Goal: Find specific page/section: Find specific page/section

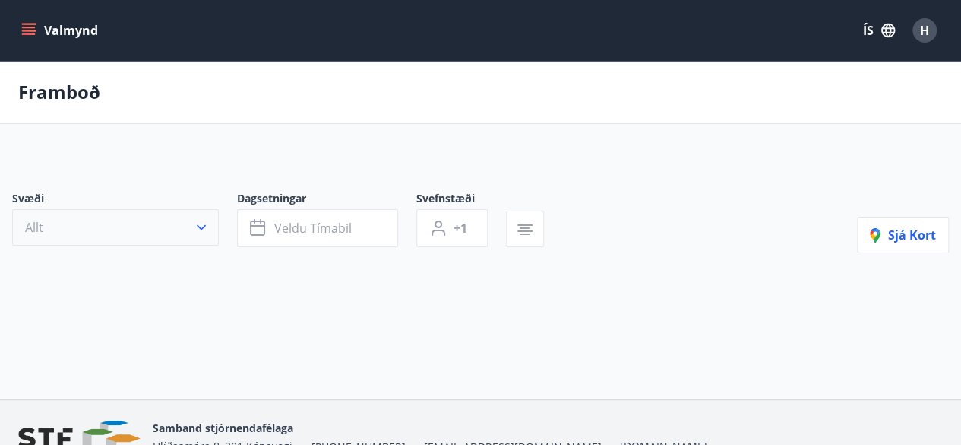
click at [204, 227] on icon "button" at bounding box center [201, 227] width 15 height 15
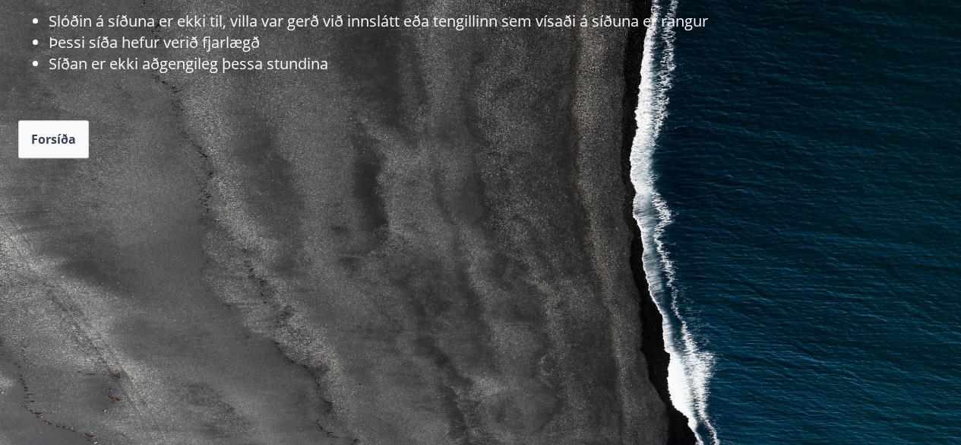
scroll to position [279, 0]
click at [56, 130] on span "Forsíða" at bounding box center [53, 138] width 45 height 17
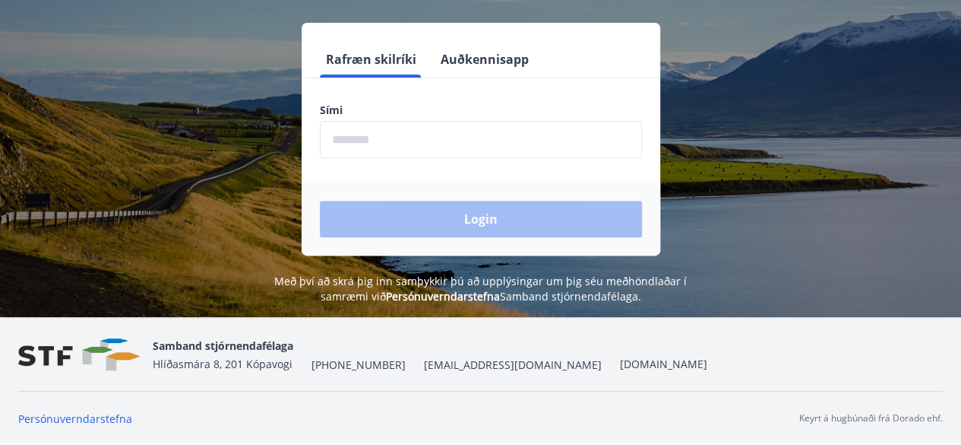
scroll to position [188, 0]
